Goal: Transaction & Acquisition: Purchase product/service

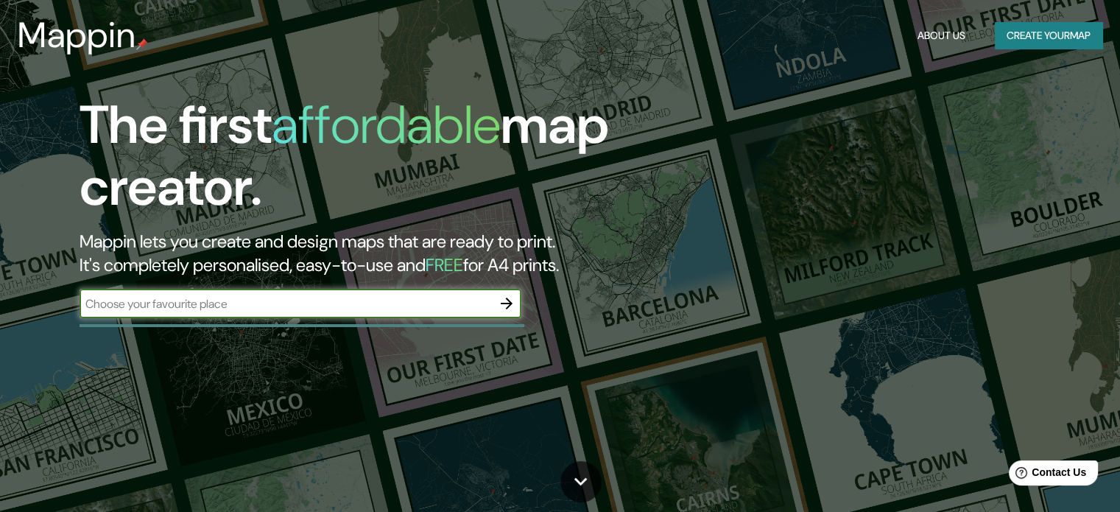
click at [427, 301] on input "text" at bounding box center [285, 303] width 412 height 17
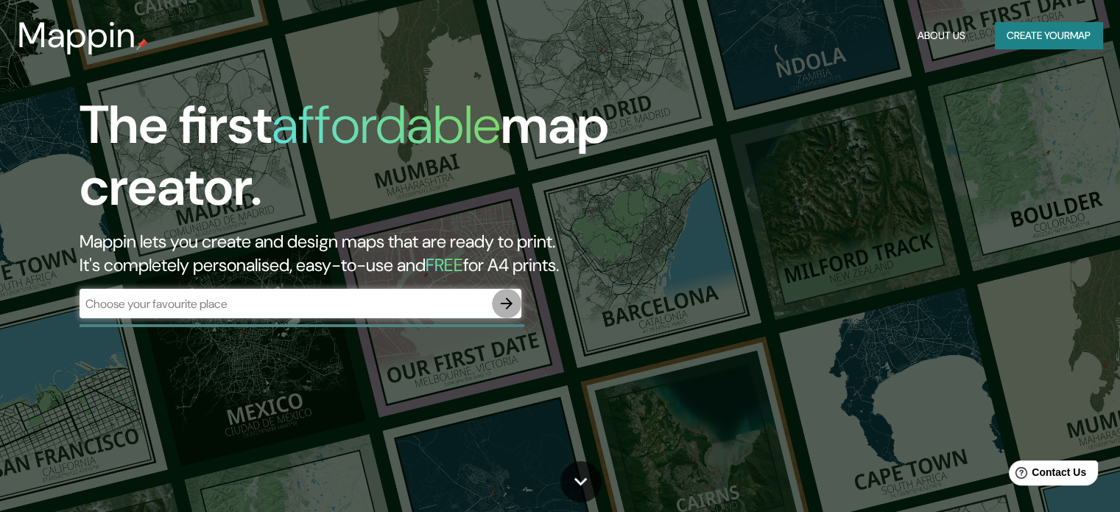
click at [495, 304] on button "button" at bounding box center [506, 303] width 29 height 29
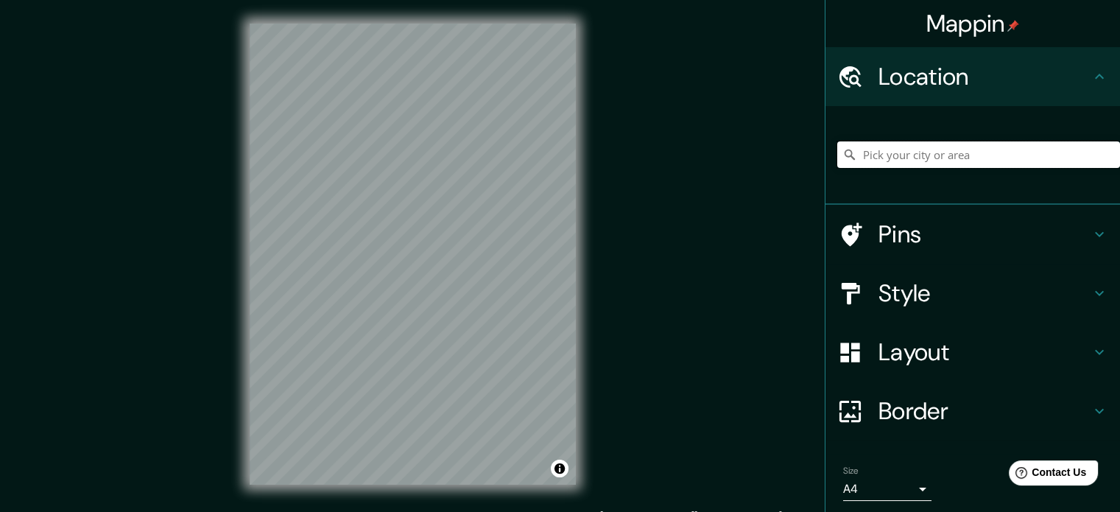
click at [925, 160] on input "Pick your city or area" at bounding box center [978, 154] width 283 height 26
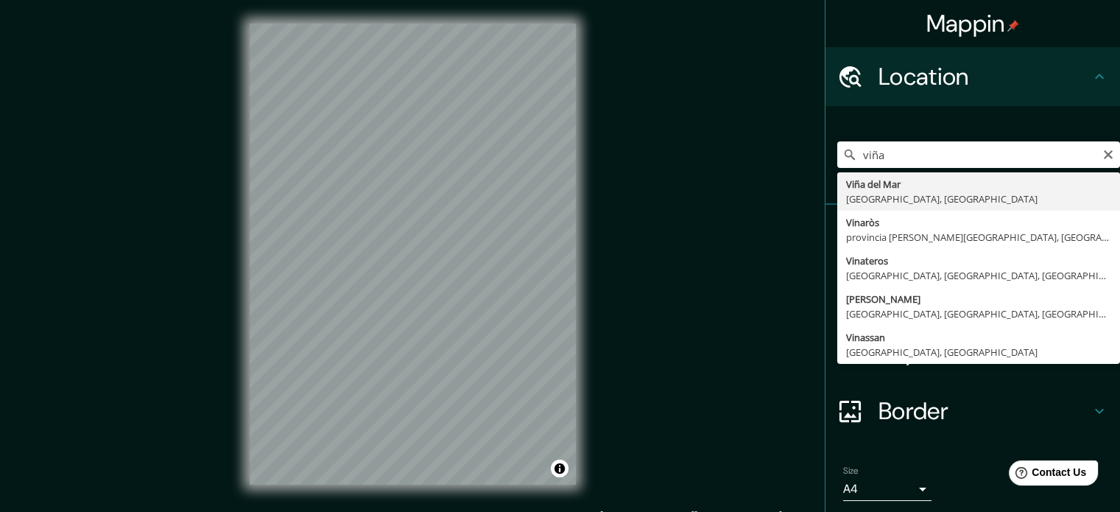
type input "Viña del Mar, Región de Valparaíso, Chile"
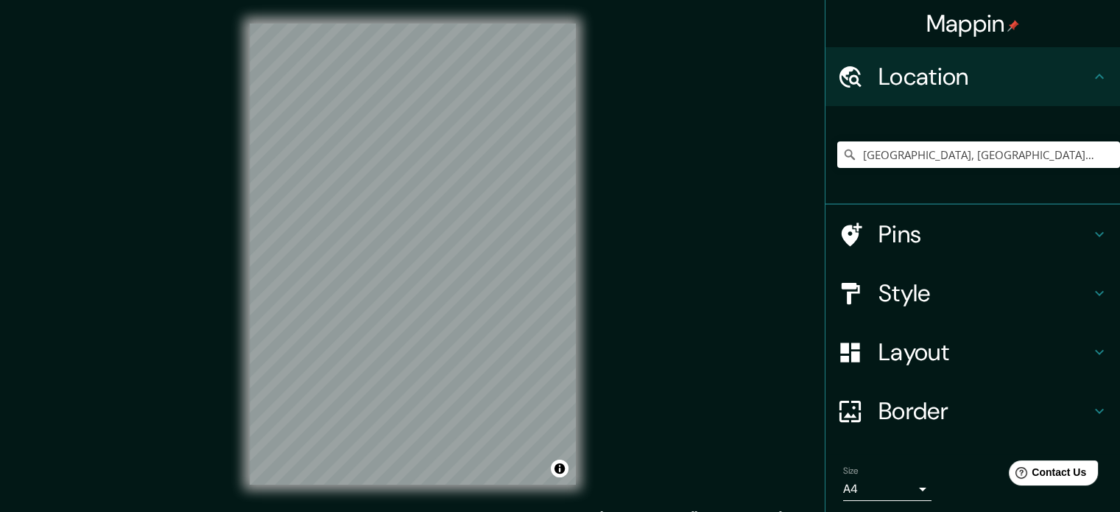
scroll to position [50, 0]
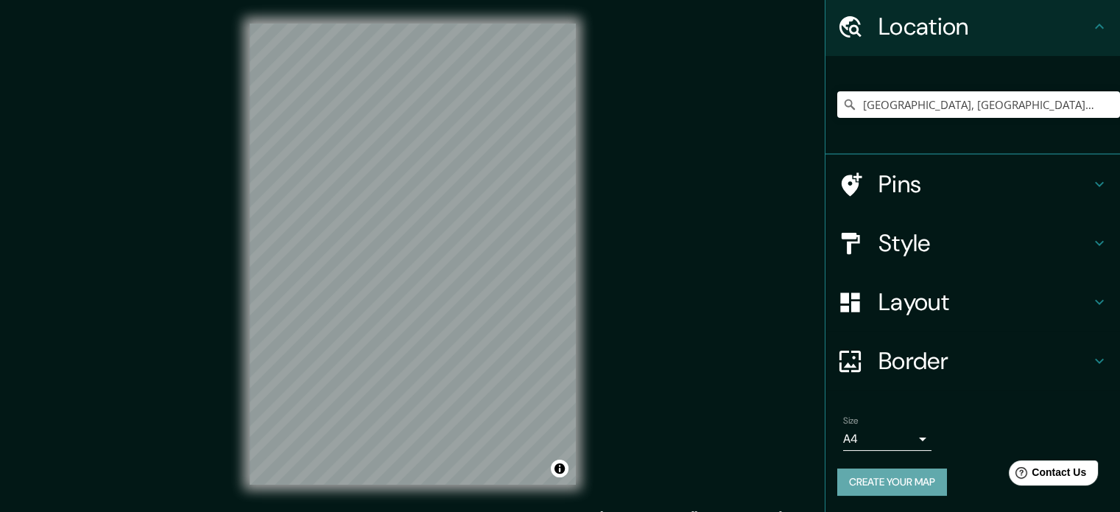
click at [880, 477] on button "Create your map" at bounding box center [892, 481] width 110 height 27
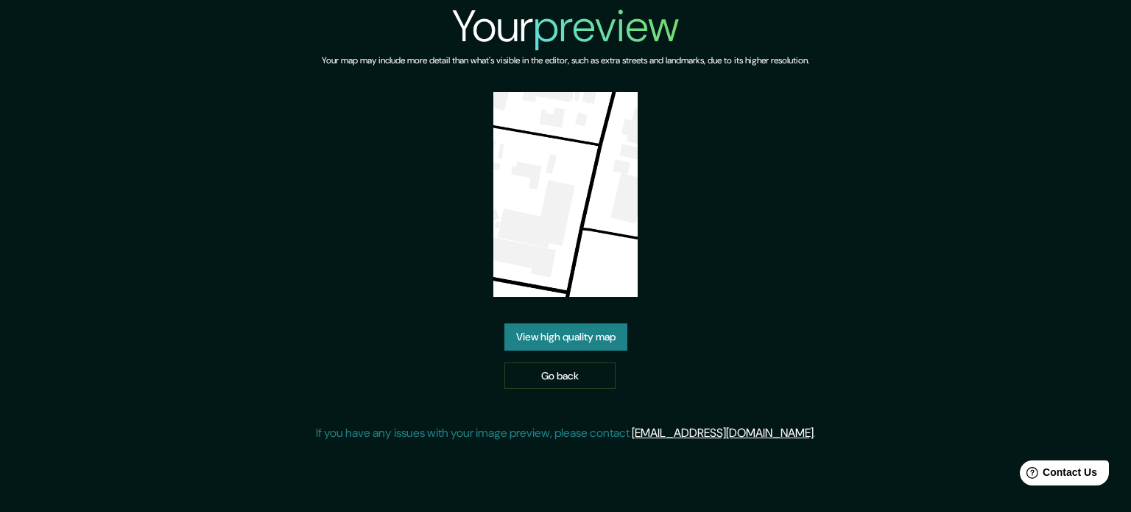
click at [557, 329] on link "View high quality map" at bounding box center [565, 336] width 123 height 27
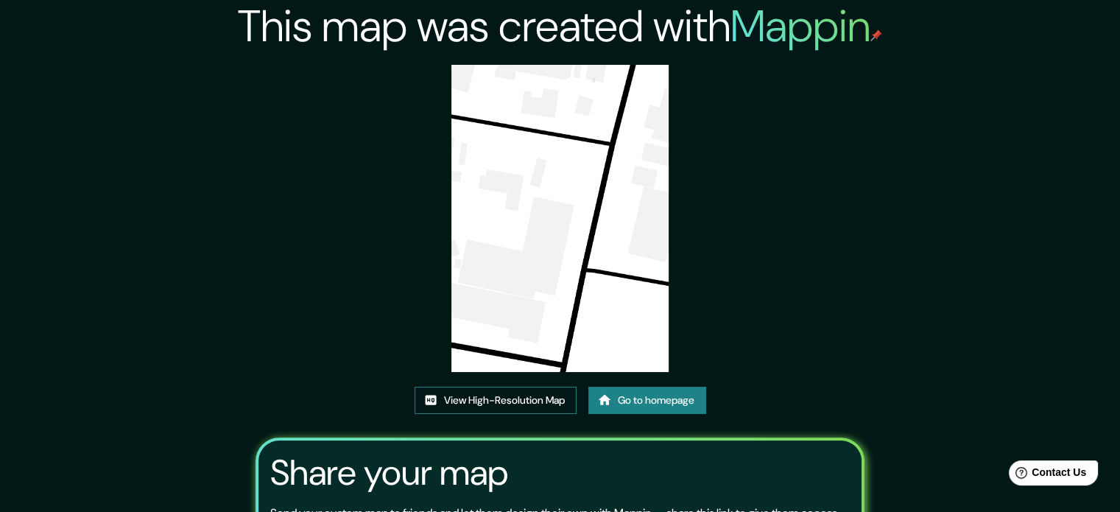
click at [491, 395] on link "View High-Resolution Map" at bounding box center [495, 399] width 162 height 27
